Goal: Transaction & Acquisition: Purchase product/service

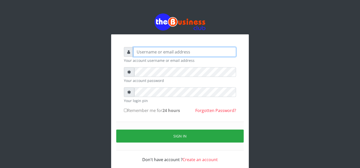
click at [210, 50] on input "text" at bounding box center [184, 52] width 103 height 10
type input "father"
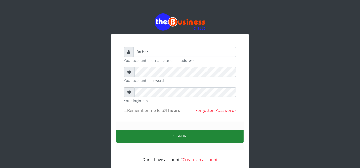
click at [166, 136] on button "Sign in" at bounding box center [180, 136] width 128 height 13
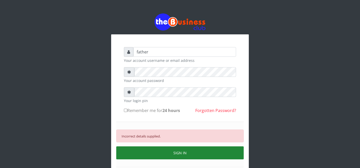
click at [154, 152] on button "SIGN IN" at bounding box center [180, 153] width 128 height 13
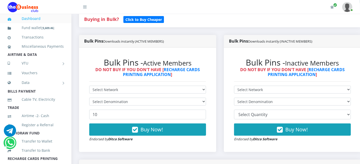
scroll to position [125, 0]
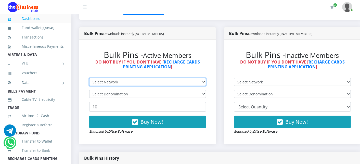
click at [129, 81] on select "Select Network MTN Globacom 9Mobile Airtel" at bounding box center [147, 82] width 117 height 8
select select "Airtel"
click at [89, 78] on select "Select Network MTN Globacom 9Mobile Airtel" at bounding box center [147, 82] width 117 height 8
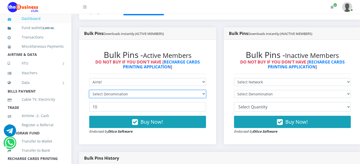
click at [134, 93] on select "Select Denomination" at bounding box center [147, 94] width 117 height 8
select select "481.9-500"
click at [89, 90] on select "Select Denomination Airtel NGN100 - ₦96.38 Airtel NGN200 - ₦192.76 Airtel NGN50…" at bounding box center [147, 94] width 117 height 8
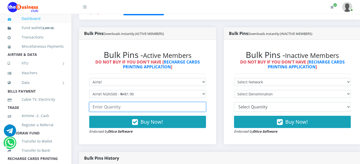
click at [117, 106] on input "number" at bounding box center [147, 107] width 117 height 10
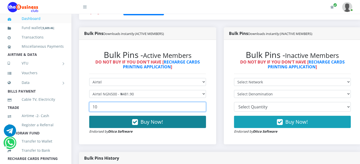
type input "10"
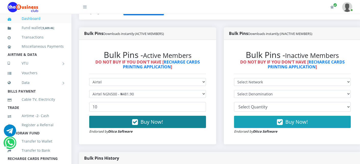
click at [114, 125] on button "Buy Now!" at bounding box center [147, 122] width 117 height 12
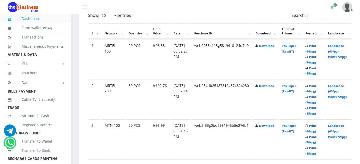
scroll to position [272, 0]
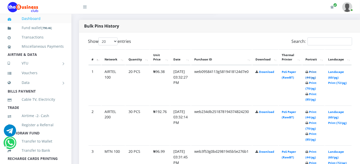
click at [317, 70] on link "Print (44/pg)" at bounding box center [311, 74] width 11 height 9
click at [317, 111] on link "Print (44/pg)" at bounding box center [311, 114] width 11 height 9
click at [317, 72] on link "Print (44/pg)" at bounding box center [311, 74] width 11 height 9
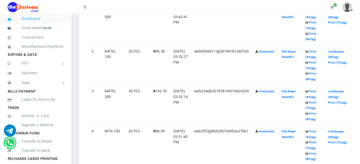
scroll to position [325, 0]
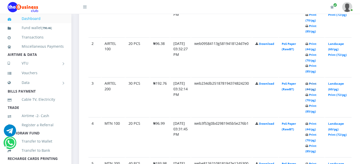
click at [317, 84] on link "Print (44/pg)" at bounding box center [311, 86] width 11 height 9
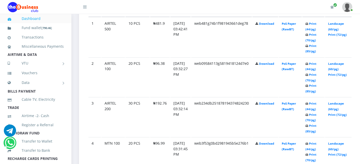
scroll to position [325, 0]
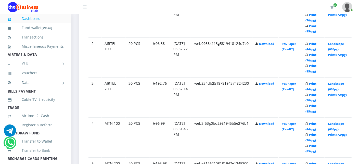
click at [322, 83] on td "Print (44/pg) Print (70/pg) Print (85/pg)" at bounding box center [314, 97] width 22 height 40
click at [317, 83] on link "Print (44/pg)" at bounding box center [311, 86] width 11 height 9
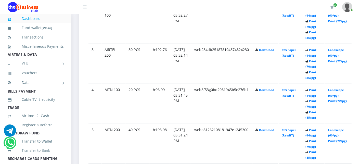
scroll to position [359, 0]
click at [317, 128] on link "Print (44/pg)" at bounding box center [311, 132] width 11 height 9
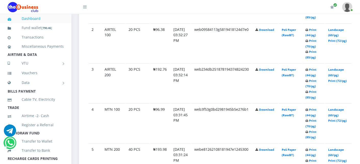
scroll to position [359, 0]
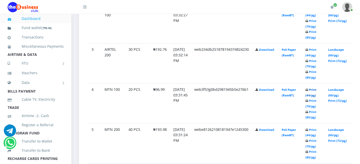
click at [317, 89] on link "Print (44/pg)" at bounding box center [311, 92] width 11 height 9
